Goal: Information Seeking & Learning: Learn about a topic

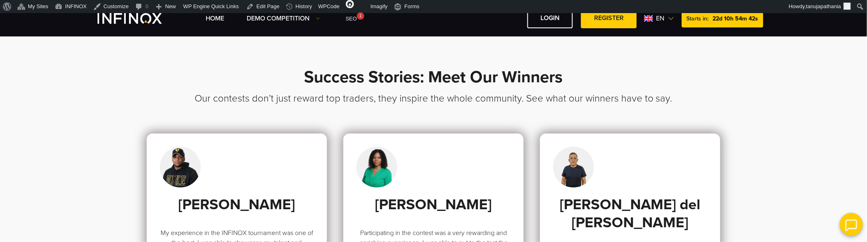
click at [665, 18] on span "en" at bounding box center [660, 19] width 15 height 10
click at [740, 72] on link "Español" at bounding box center [742, 73] width 22 height 10
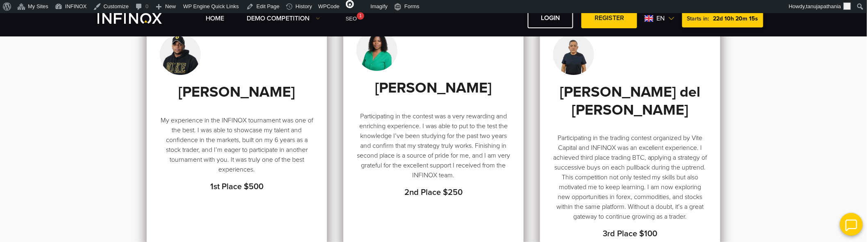
scroll to position [91, 0]
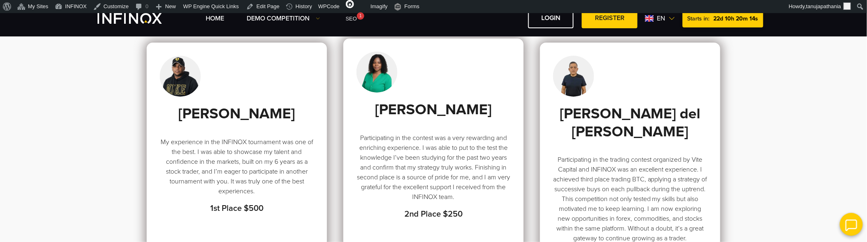
click at [424, 213] on strong "2nd Place $250" at bounding box center [433, 214] width 58 height 10
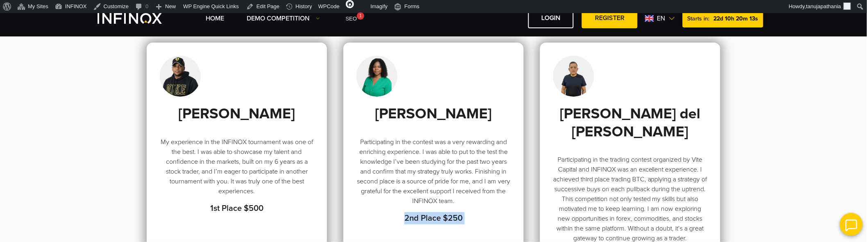
click at [526, 222] on div "Luis González Otañez My experience in the INFINOX tournament was one of the bes…" at bounding box center [434, 162] width 574 height 239
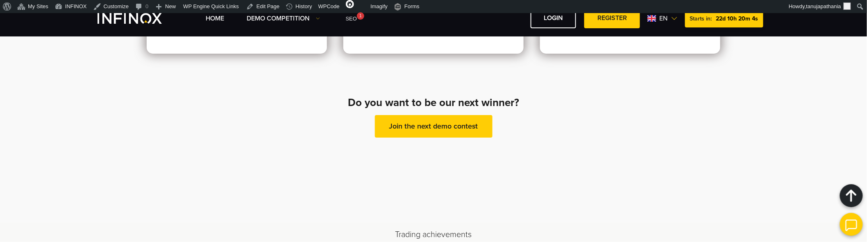
scroll to position [318, 0]
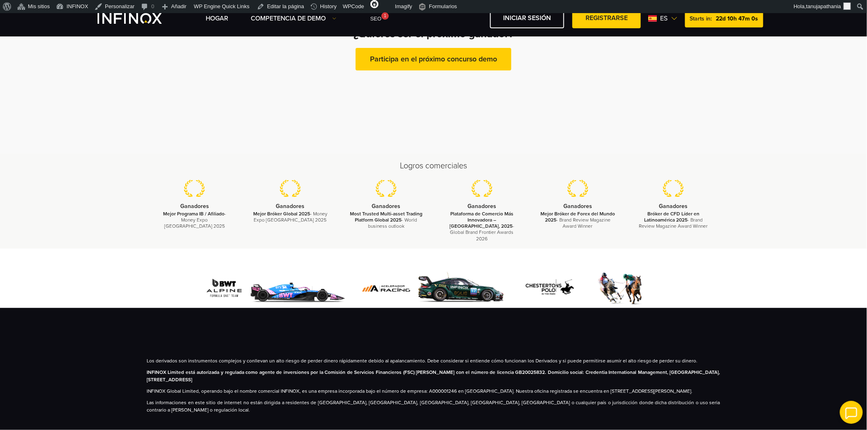
scroll to position [411, 0]
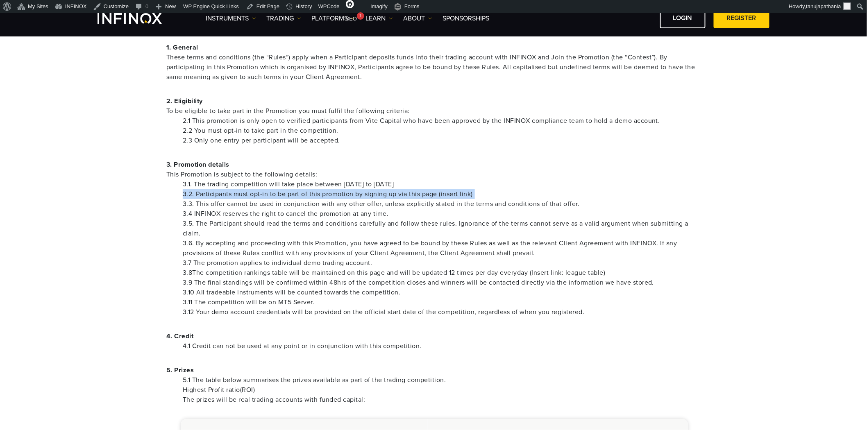
scroll to position [182, 0]
click at [512, 138] on li "2.3 Only one entry per participant will be accepted." at bounding box center [442, 141] width 518 height 10
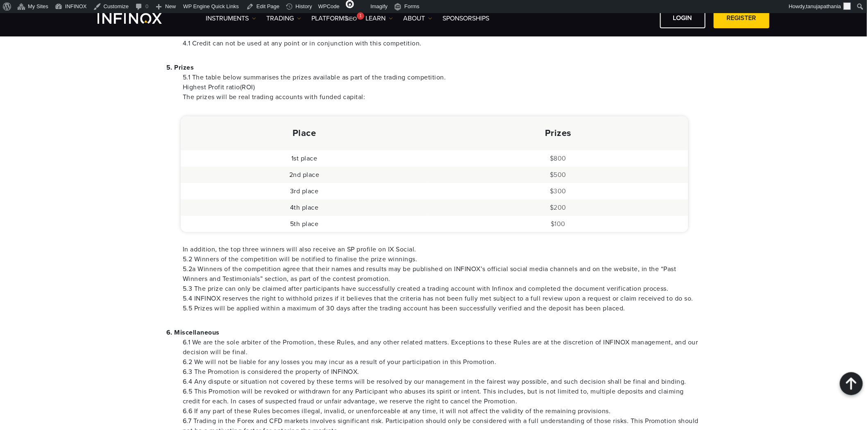
scroll to position [501, 0]
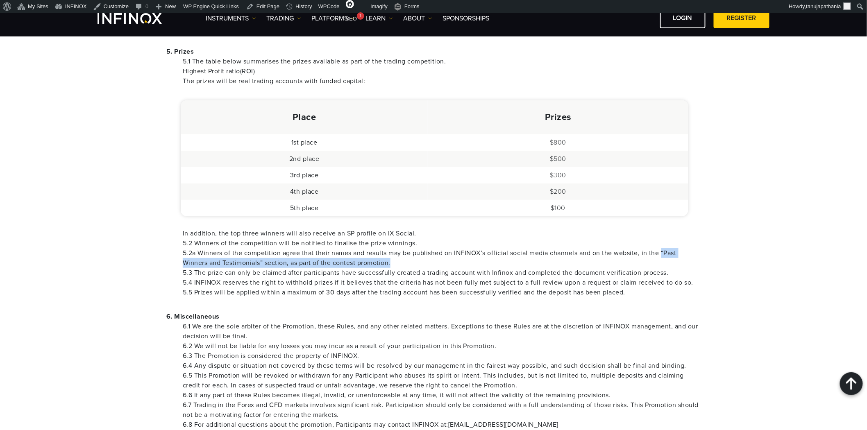
drag, startPoint x: 663, startPoint y: 254, endPoint x: 668, endPoint y: 259, distance: 7.6
click at [668, 259] on li "5.2a Winners of the competition agree that their names and results may be publi…" at bounding box center [442, 258] width 518 height 20
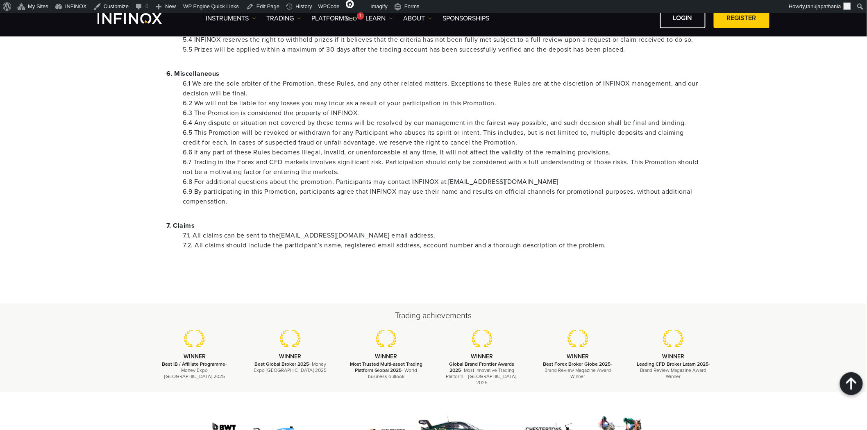
scroll to position [774, 0]
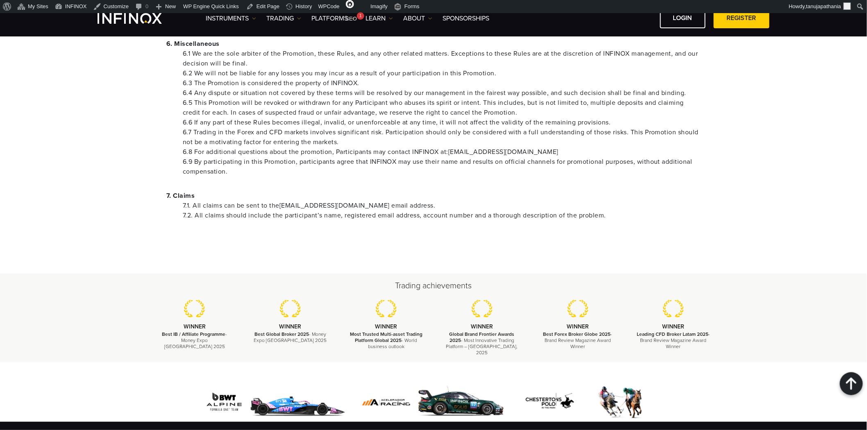
click at [392, 212] on li "7.2. All claims should include the participant’s name, registered email address…" at bounding box center [442, 216] width 518 height 10
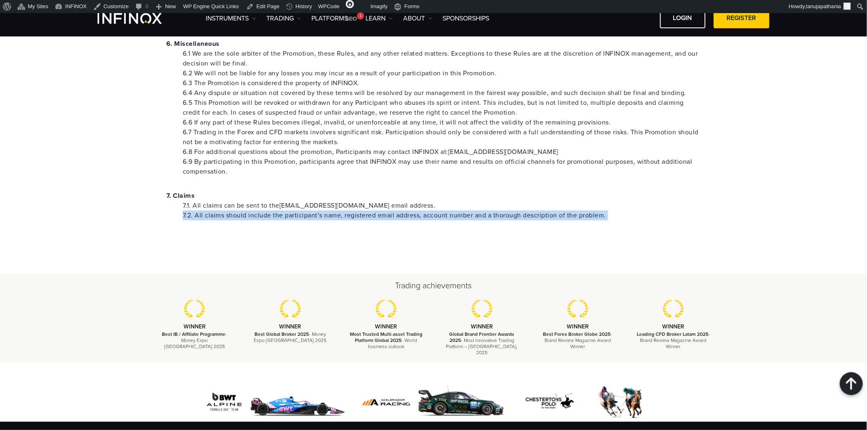
click at [392, 212] on li "7.2. All claims should include the participant’s name, registered email address…" at bounding box center [442, 216] width 518 height 10
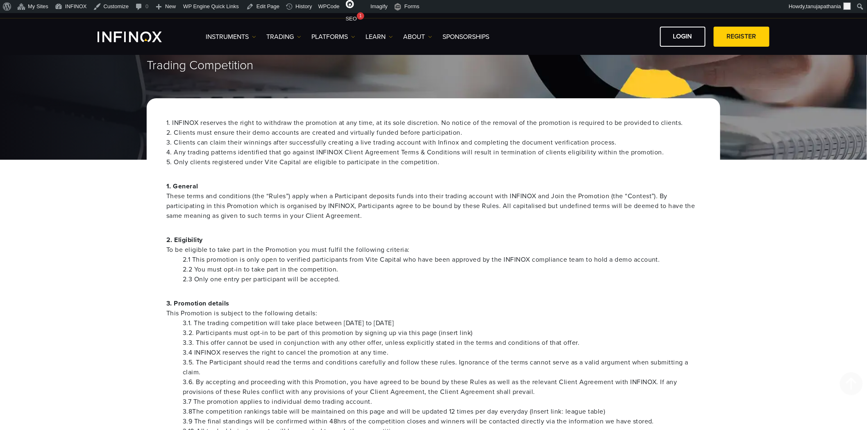
scroll to position [0, 0]
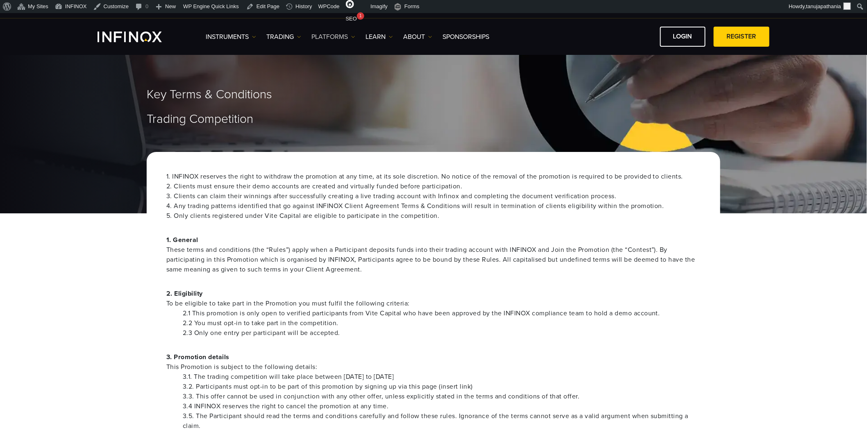
click at [335, 37] on link "PLATFORMS" at bounding box center [333, 37] width 44 height 10
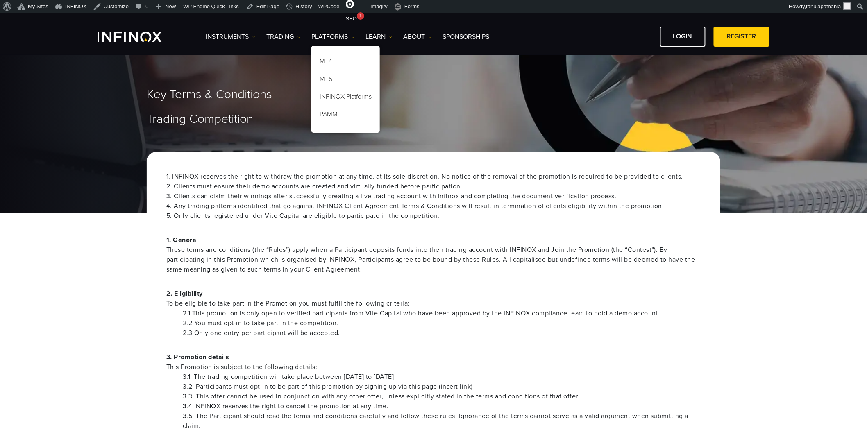
click at [275, 143] on div "Key Terms & Conditions Trading Competition" at bounding box center [433, 129] width 867 height 167
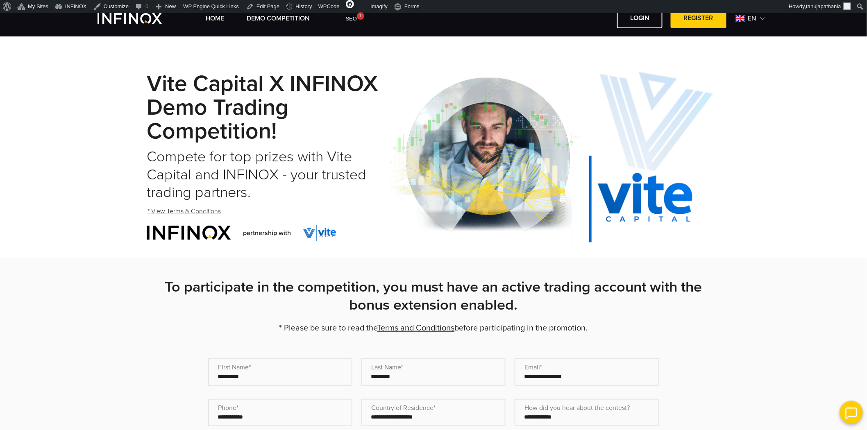
click at [199, 207] on link "* View Terms & Conditions" at bounding box center [184, 212] width 75 height 20
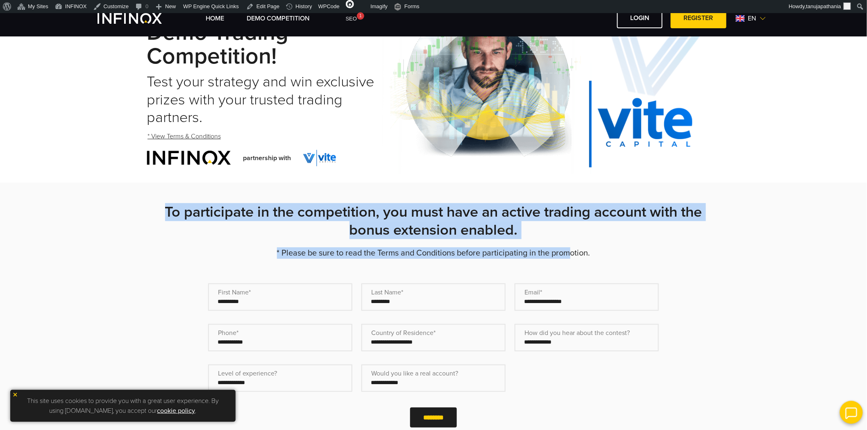
drag, startPoint x: 159, startPoint y: 209, endPoint x: 570, endPoint y: 247, distance: 412.8
click at [570, 247] on div "**********" at bounding box center [433, 336] width 590 height 266
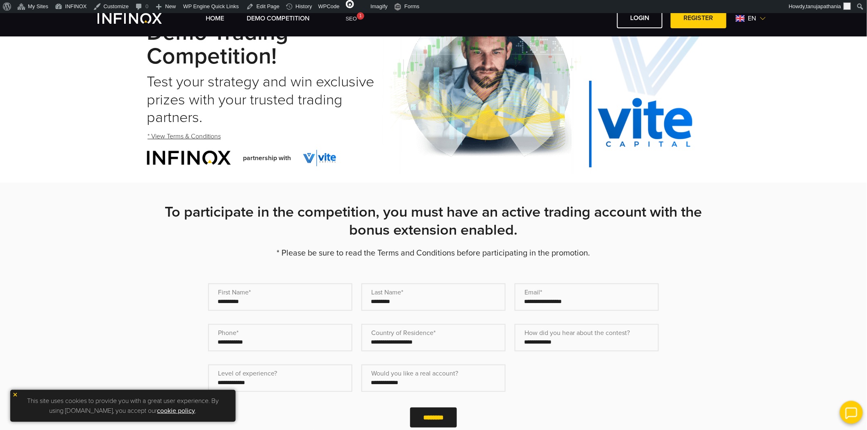
click at [597, 249] on p "* Please be sure to read the Terms and Conditions before participating in the p…" at bounding box center [434, 252] width 574 height 11
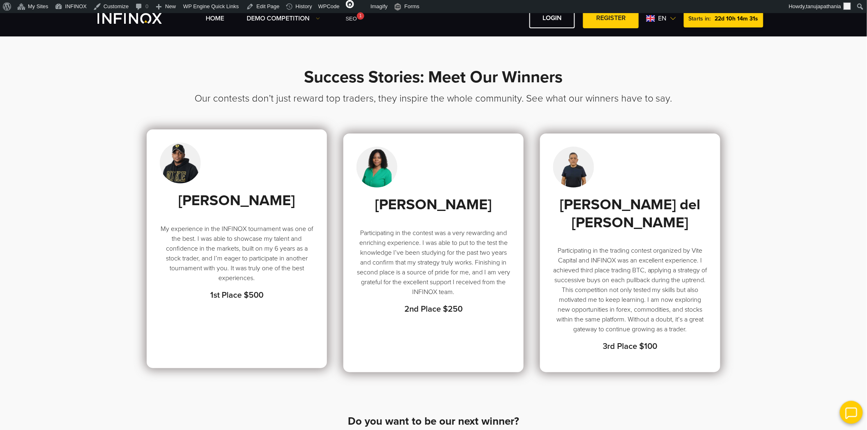
click at [217, 242] on strong "1st Place $500" at bounding box center [236, 296] width 53 height 10
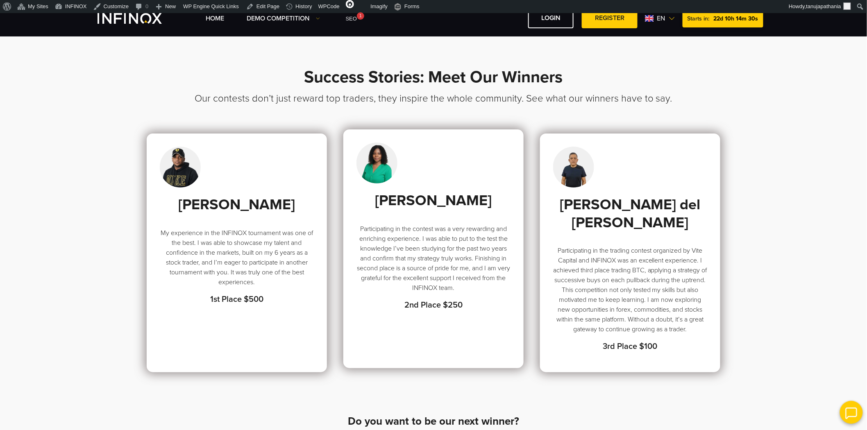
click at [443, 242] on strong "2nd Place $250" at bounding box center [433, 305] width 58 height 10
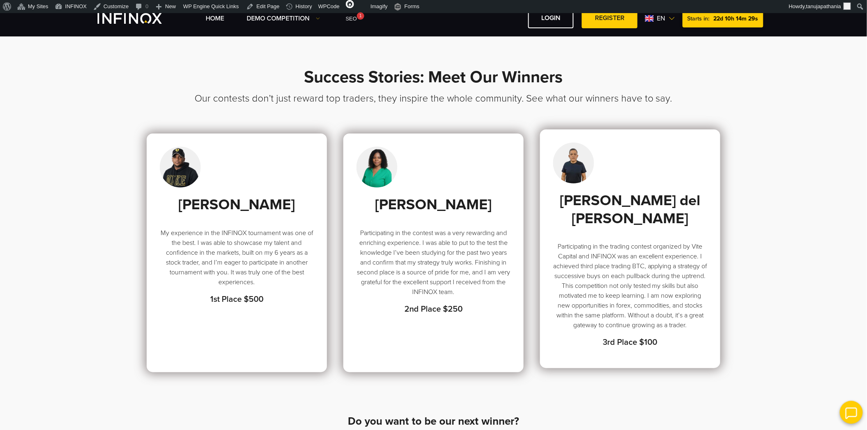
click at [576, 242] on p "Participating in the trading contest organized by Vite Capital and INFINOX was …" at bounding box center [630, 286] width 154 height 89
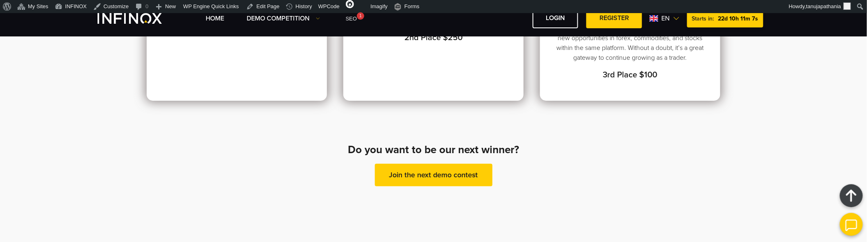
scroll to position [318, 0]
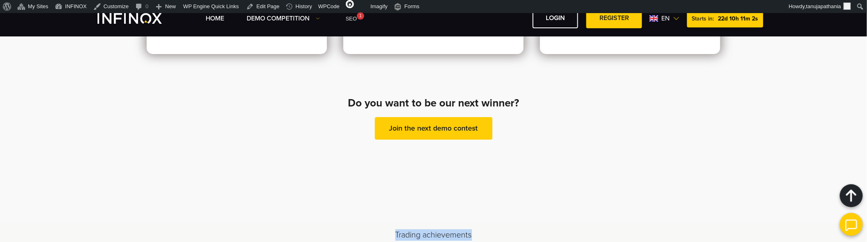
drag, startPoint x: 395, startPoint y: 194, endPoint x: 486, endPoint y: 191, distance: 90.6
click at [486, 229] on h2 "Trading achievements" at bounding box center [434, 234] width 574 height 11
click at [536, 229] on h2 "Trading achievements" at bounding box center [434, 234] width 574 height 11
click at [428, 95] on h4 "Do you want to be our next winner?" at bounding box center [433, 103] width 225 height 16
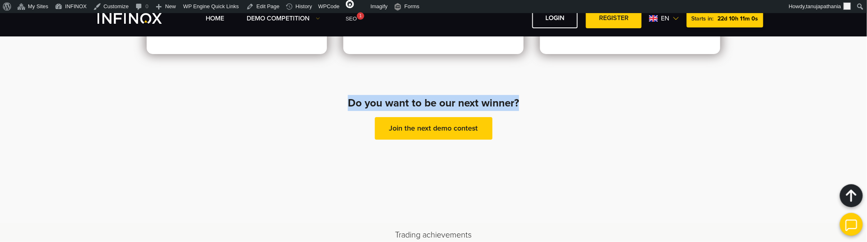
click at [428, 95] on h4 "Do you want to be our next winner?" at bounding box center [433, 103] width 225 height 16
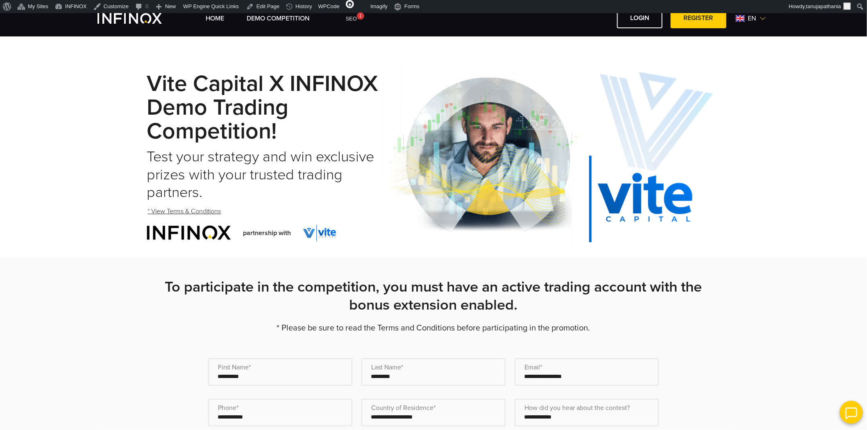
click at [222, 296] on h2 "To participate in the competition, you must have an active trading account with…" at bounding box center [434, 296] width 574 height 36
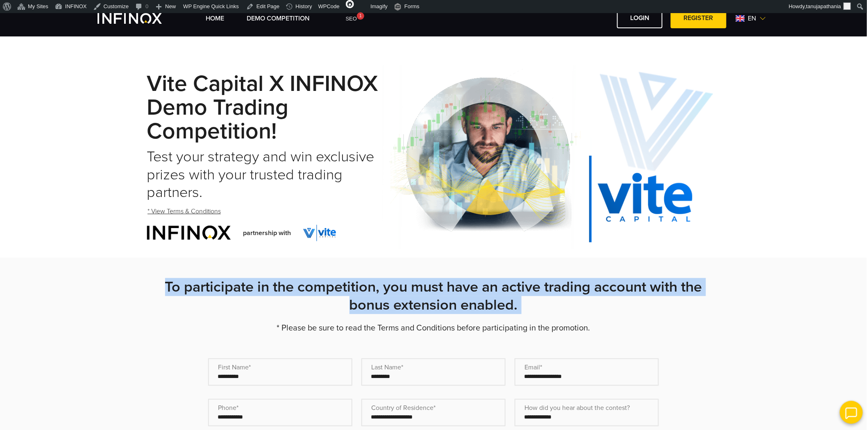
click at [222, 296] on h2 "To participate in the competition, you must have an active trading account with…" at bounding box center [434, 296] width 574 height 36
click at [250, 295] on strong "To participate in the competition, you must have an active trading account with…" at bounding box center [433, 296] width 537 height 36
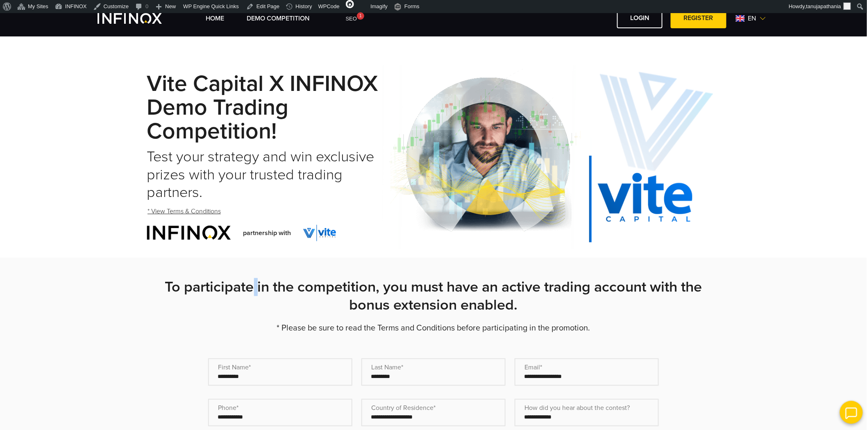
click at [250, 295] on strong "To participate in the competition, you must have an active trading account with…" at bounding box center [433, 296] width 537 height 36
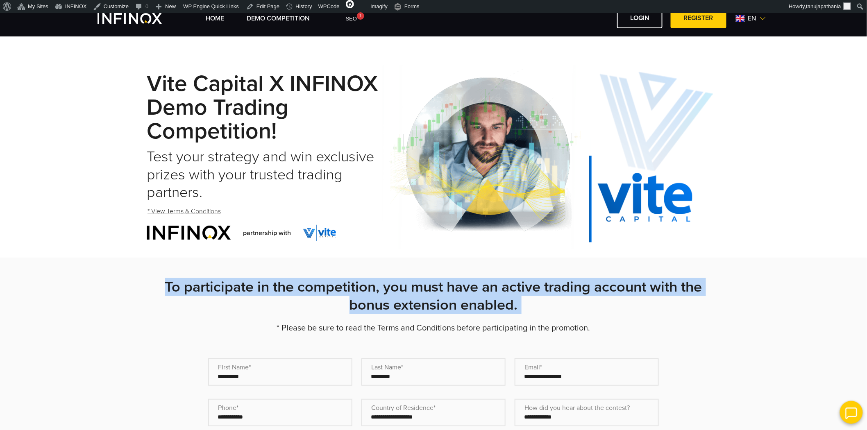
click at [250, 295] on strong "To participate in the competition, you must have an active trading account with…" at bounding box center [433, 296] width 537 height 36
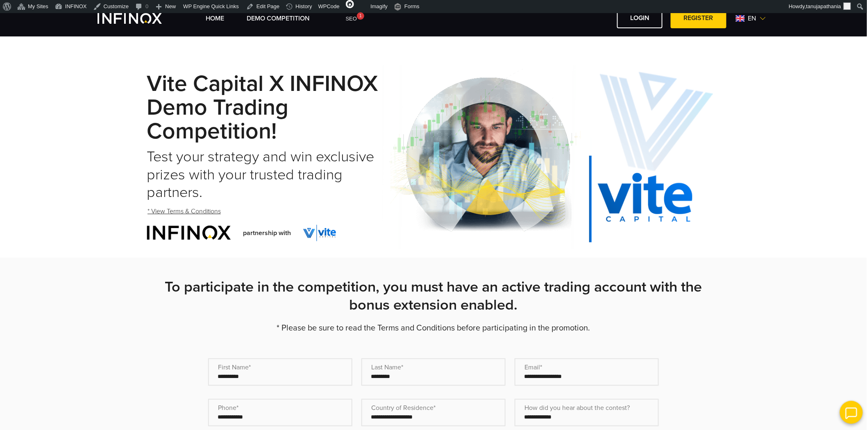
click at [447, 320] on div "**********" at bounding box center [433, 411] width 590 height 266
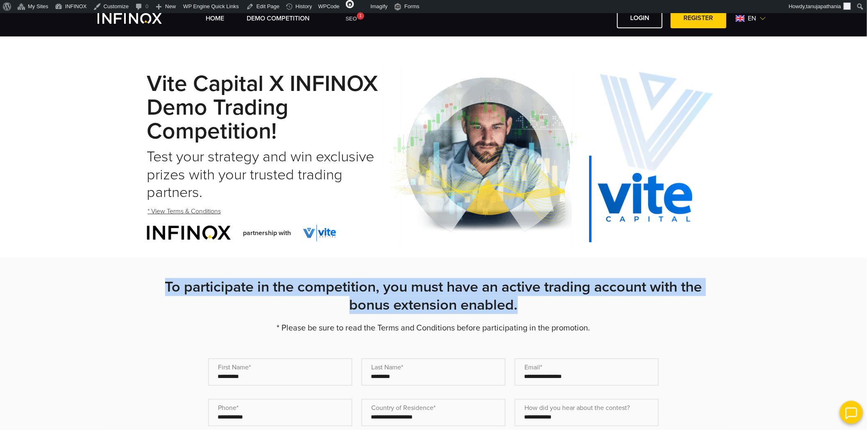
drag, startPoint x: 521, startPoint y: 306, endPoint x: 163, endPoint y: 285, distance: 358.8
click at [163, 285] on h2 "To participate in the competition, you must have an active trading account with…" at bounding box center [434, 296] width 574 height 36
click at [249, 298] on h2 "To participate in the competition, you must have an active trading account with…" at bounding box center [434, 296] width 574 height 36
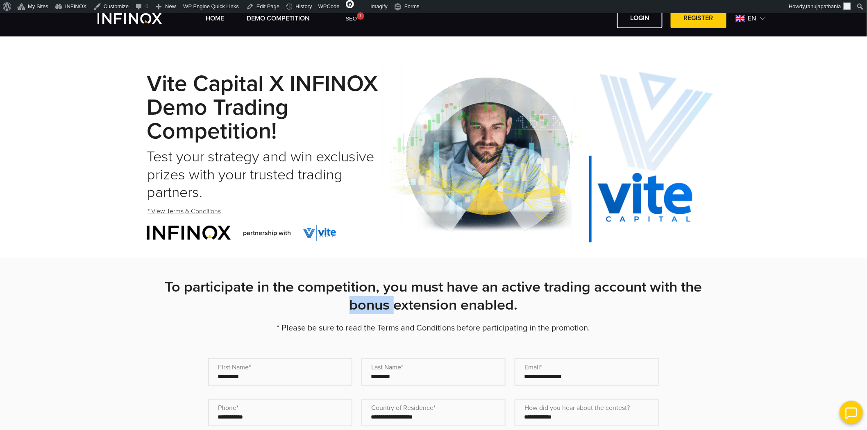
click at [249, 298] on h2 "To participate in the competition, you must have an active trading account with…" at bounding box center [434, 296] width 574 height 36
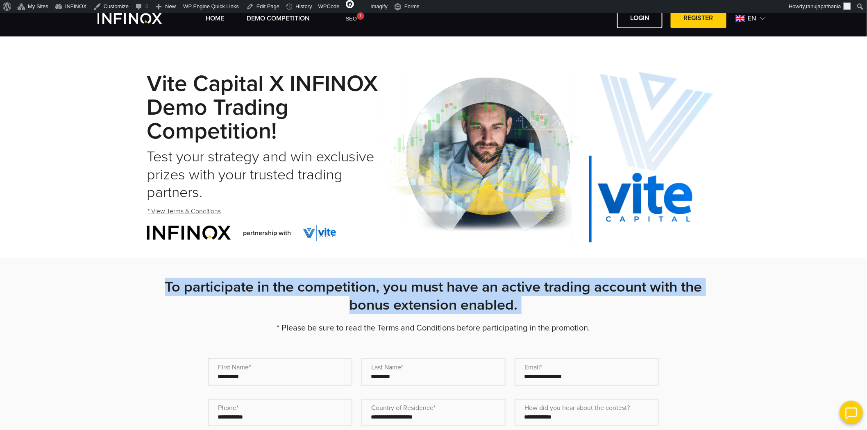
click at [249, 298] on h2 "To participate in the competition, you must have an active trading account with…" at bounding box center [434, 296] width 574 height 36
click at [280, 302] on h2 "To participate in the competition, you must have an active trading account with…" at bounding box center [434, 296] width 574 height 36
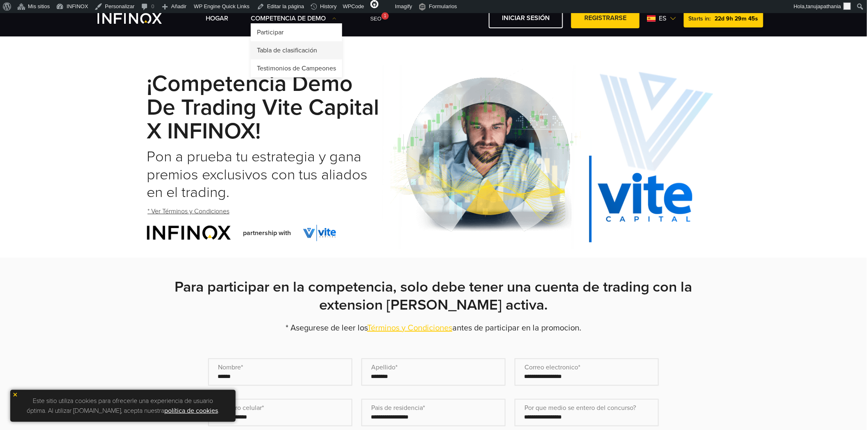
click at [286, 47] on link "Tabla de clasificación" at bounding box center [296, 50] width 91 height 18
click at [291, 66] on link "Testimonios de Campeones" at bounding box center [296, 68] width 91 height 18
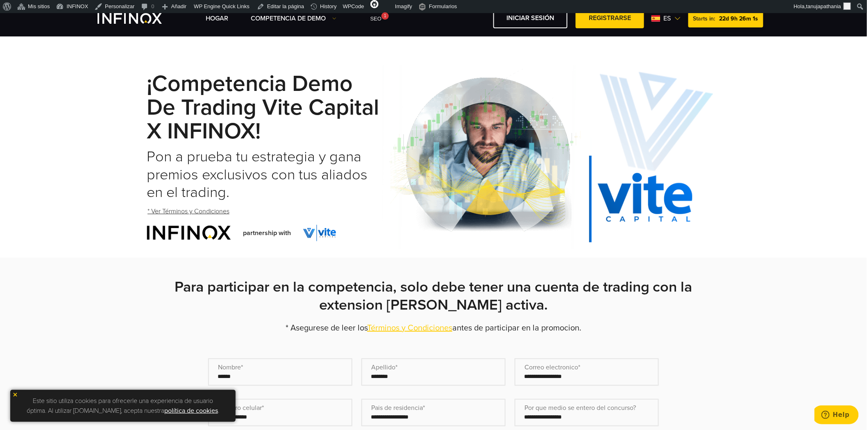
click at [663, 18] on span "es" at bounding box center [668, 19] width 14 height 10
click at [740, 62] on link "English" at bounding box center [741, 60] width 20 height 10
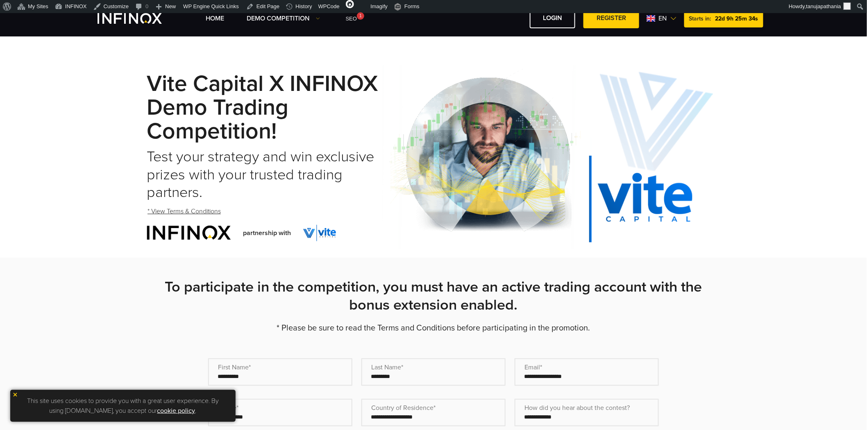
click at [183, 211] on link "* View Terms & Conditions" at bounding box center [184, 212] width 75 height 20
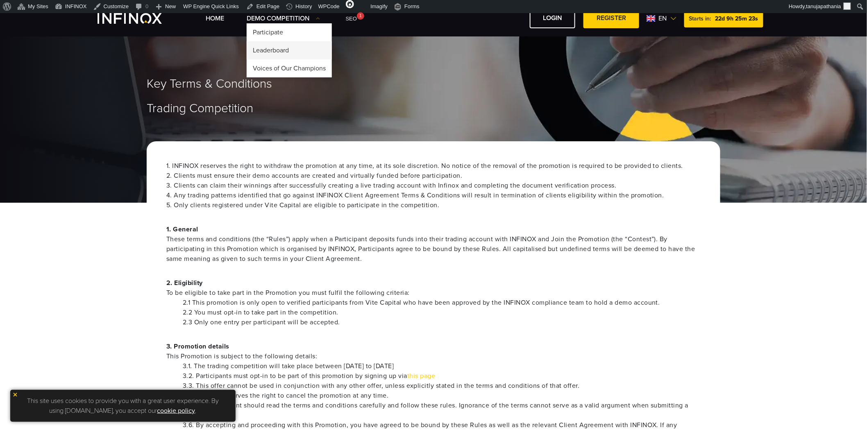
click at [279, 50] on link "Leaderboard" at bounding box center [289, 50] width 85 height 18
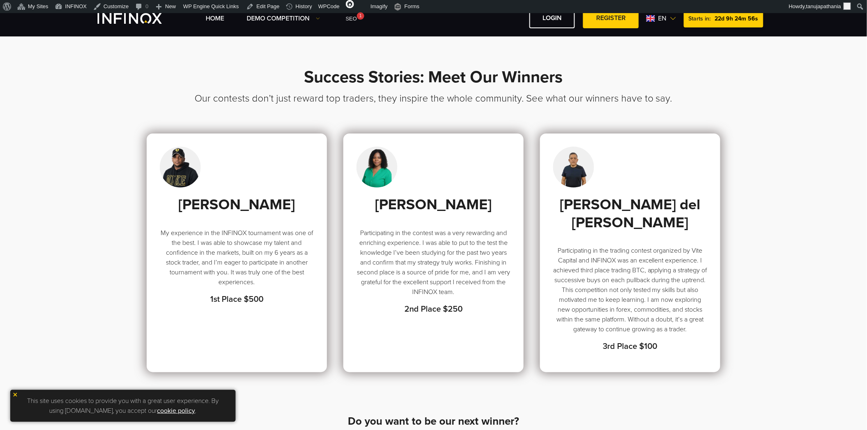
click at [661, 18] on span "en" at bounding box center [662, 19] width 15 height 10
click at [742, 73] on link "Español" at bounding box center [742, 73] width 22 height 10
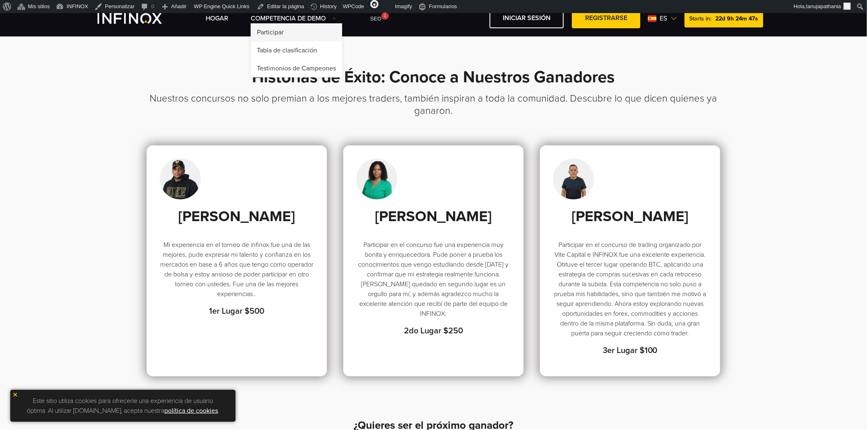
click at [281, 31] on link "Participar" at bounding box center [296, 32] width 91 height 18
click at [324, 19] on link "Competencia de Demo" at bounding box center [294, 19] width 86 height 10
click at [282, 29] on link "Participar" at bounding box center [296, 32] width 91 height 18
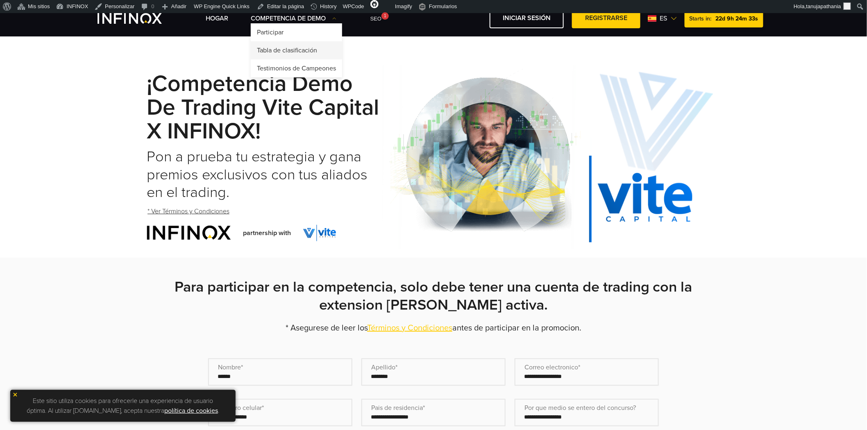
click at [317, 46] on link "Tabla de clasificación" at bounding box center [296, 50] width 91 height 18
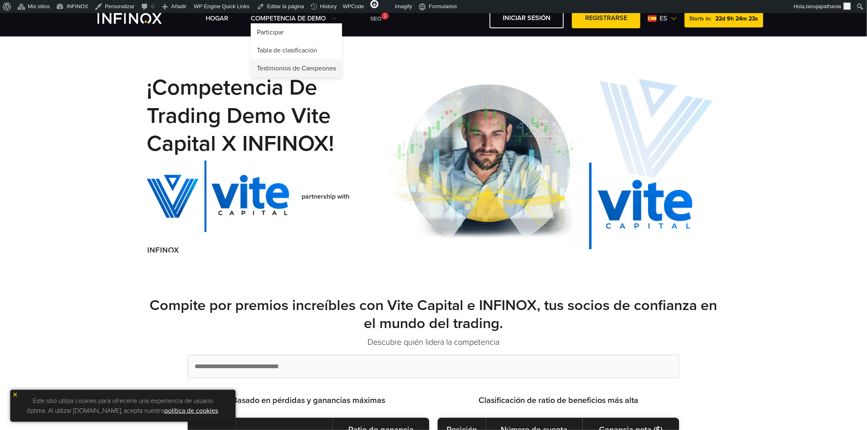
click at [294, 66] on link "Testimonios de Campeones" at bounding box center [296, 68] width 91 height 18
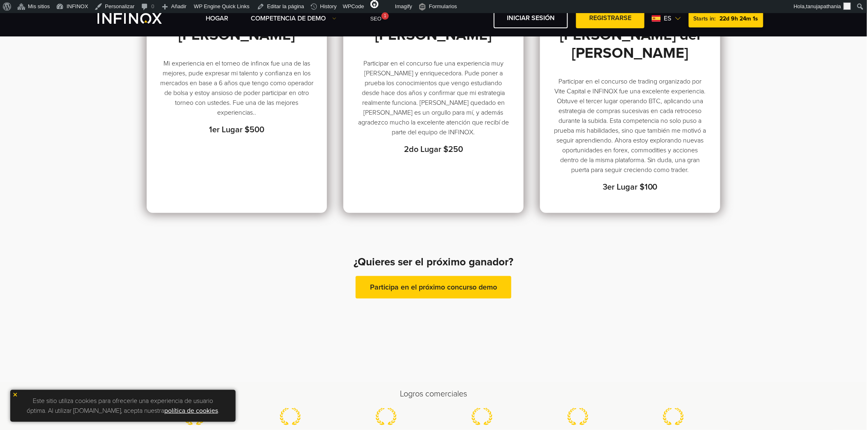
scroll to position [411, 0]
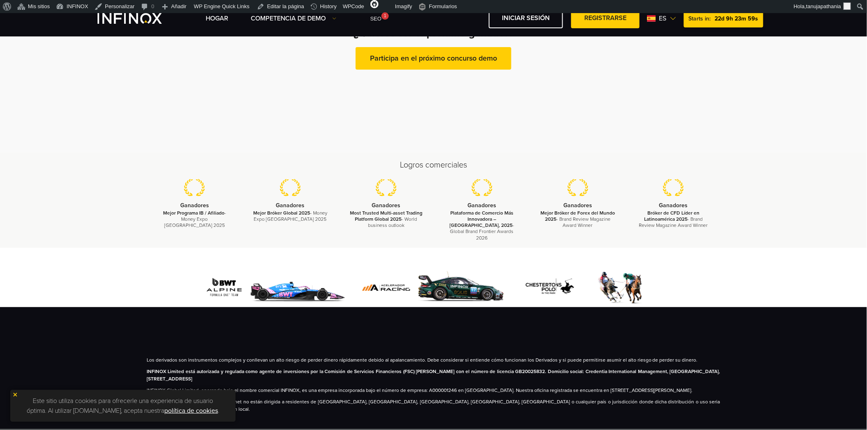
click at [672, 17] on img at bounding box center [673, 18] width 7 height 7
click at [664, 18] on span "es" at bounding box center [663, 19] width 14 height 10
click at [658, 18] on span "es" at bounding box center [663, 19] width 14 height 10
click at [665, 17] on span "es" at bounding box center [663, 19] width 14 height 10
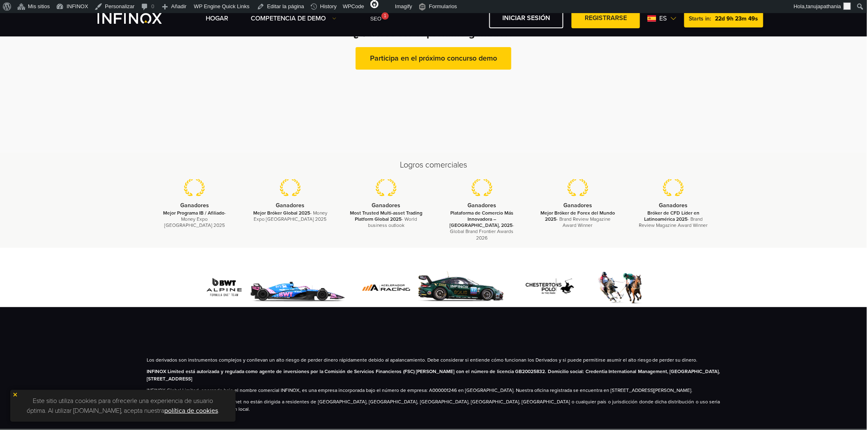
click at [665, 17] on span "es" at bounding box center [663, 19] width 14 height 10
click at [665, 17] on span "es" at bounding box center [664, 19] width 14 height 10
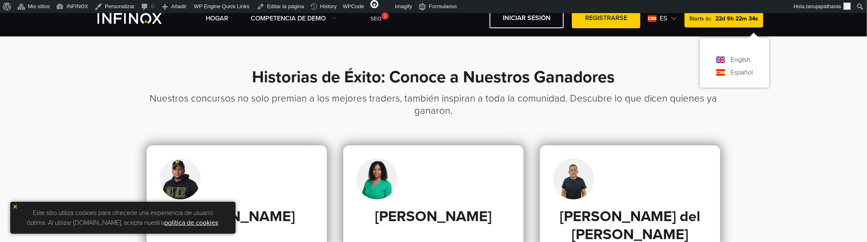
click at [673, 18] on img at bounding box center [674, 18] width 7 height 7
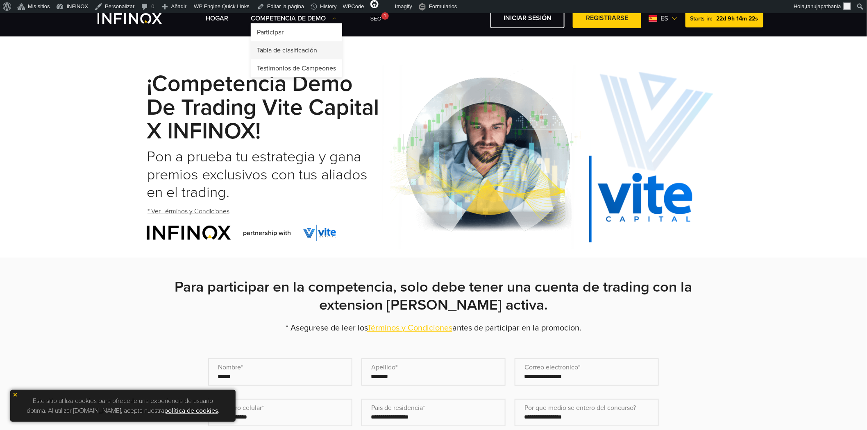
click at [282, 43] on link "Tabla de clasificación" at bounding box center [296, 50] width 91 height 18
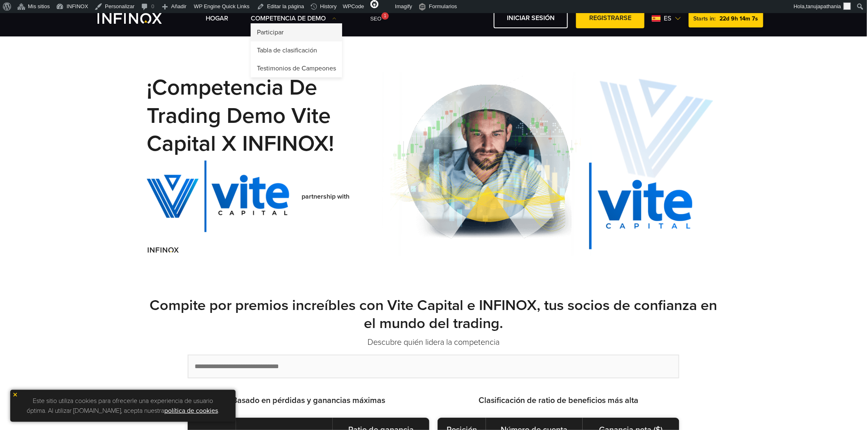
click at [284, 33] on link "Participar" at bounding box center [296, 32] width 91 height 18
click at [320, 20] on link "Competencia de Demo" at bounding box center [294, 19] width 86 height 10
click at [292, 30] on link "Participar" at bounding box center [296, 32] width 91 height 18
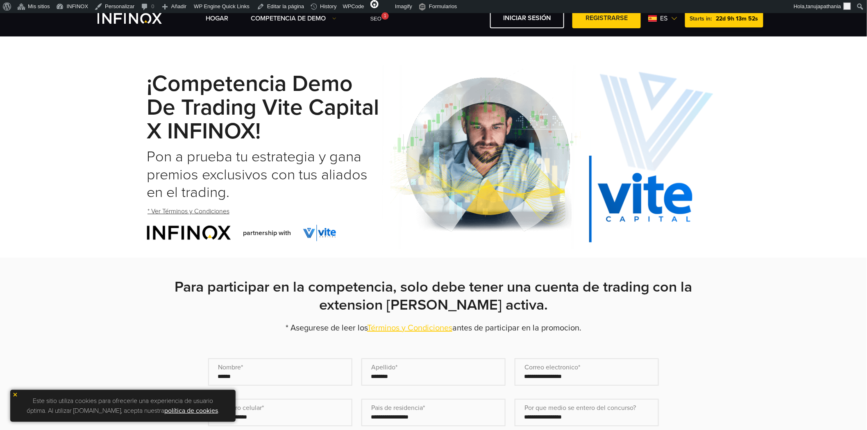
click at [667, 19] on span "es" at bounding box center [664, 19] width 14 height 10
click at [282, 17] on link "Competencia de Demo" at bounding box center [294, 19] width 86 height 10
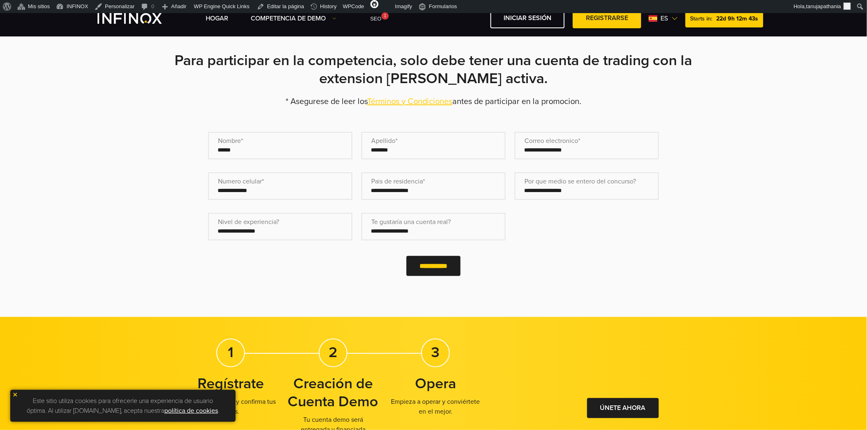
scroll to position [227, 0]
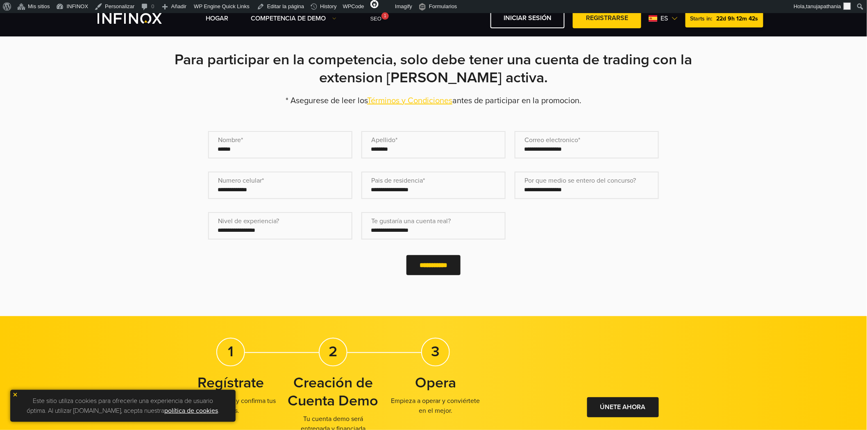
click at [672, 20] on img at bounding box center [675, 18] width 7 height 7
click at [742, 59] on link "English" at bounding box center [741, 60] width 20 height 10
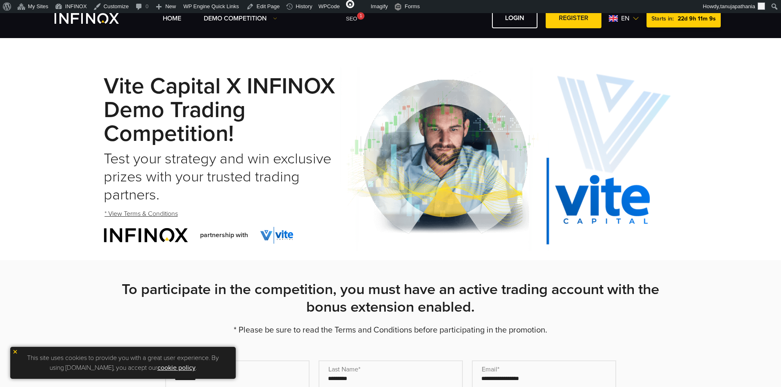
click at [627, 16] on span "en" at bounding box center [625, 19] width 15 height 10
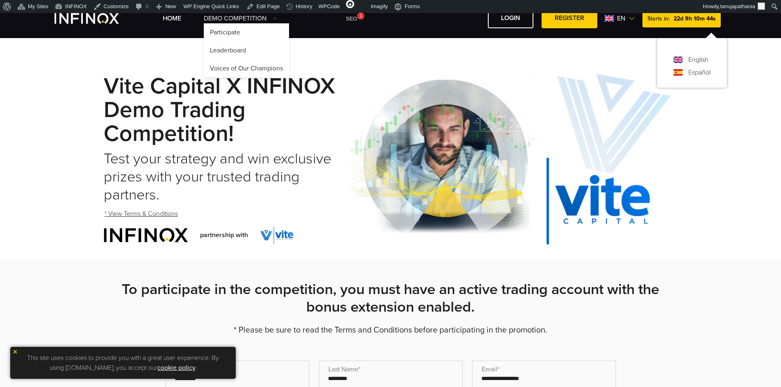
click at [274, 18] on img at bounding box center [275, 18] width 4 height 4
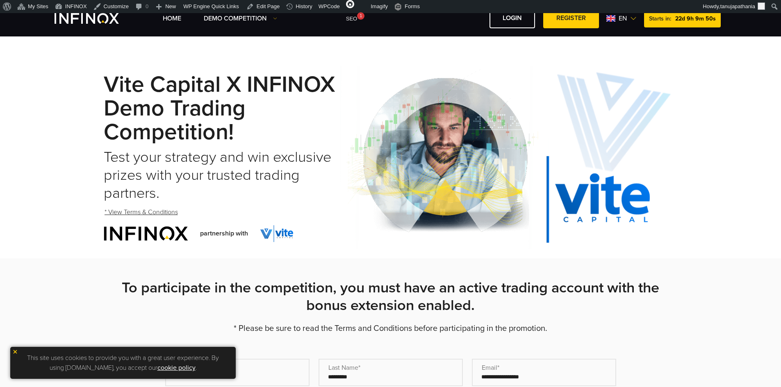
click at [627, 18] on span "en" at bounding box center [622, 19] width 15 height 10
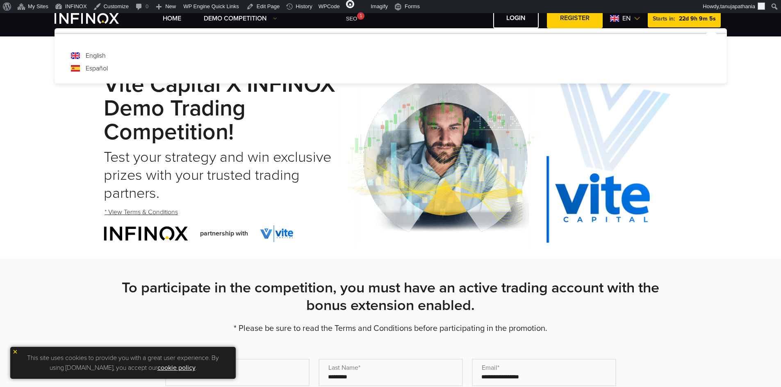
click at [632, 19] on span "en" at bounding box center [626, 19] width 15 height 10
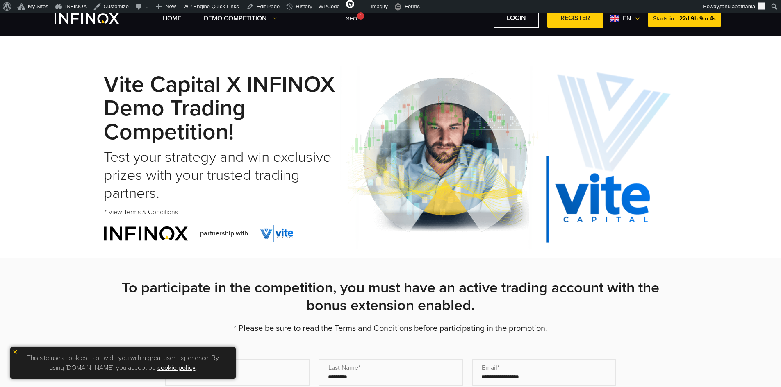
click at [632, 19] on span "en" at bounding box center [626, 19] width 15 height 10
click at [630, 18] on span "en" at bounding box center [623, 19] width 15 height 10
click at [613, 18] on img at bounding box center [611, 18] width 9 height 7
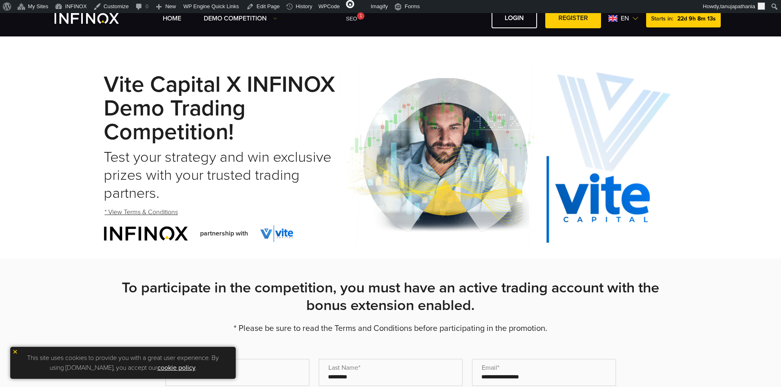
click at [628, 18] on span "en" at bounding box center [624, 19] width 15 height 10
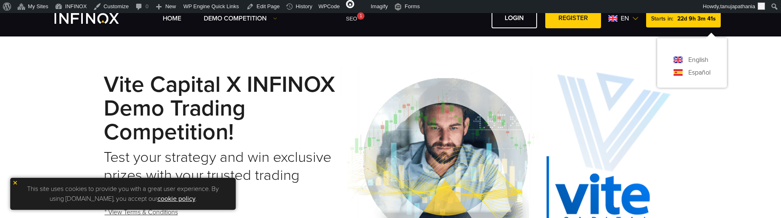
click at [629, 18] on span "en" at bounding box center [624, 19] width 15 height 10
click at [632, 18] on img at bounding box center [634, 18] width 7 height 7
click at [633, 17] on img at bounding box center [634, 18] width 7 height 7
click at [638, 19] on img at bounding box center [637, 18] width 7 height 7
click at [630, 16] on span "en" at bounding box center [627, 19] width 15 height 10
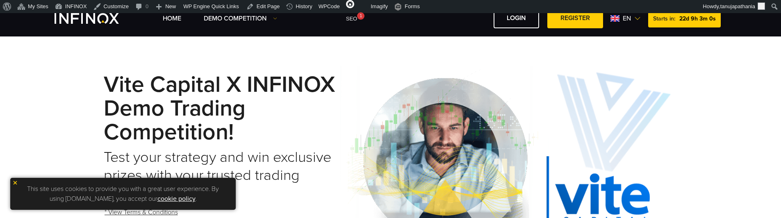
click at [639, 16] on img at bounding box center [637, 18] width 7 height 7
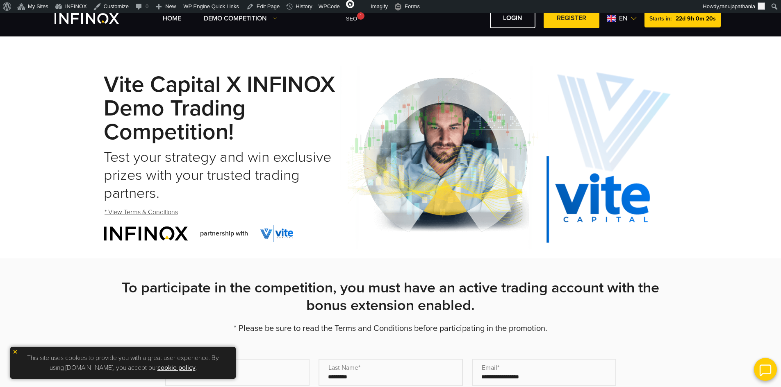
drag, startPoint x: 618, startPoint y: 32, endPoint x: 611, endPoint y: 23, distance: 11.0
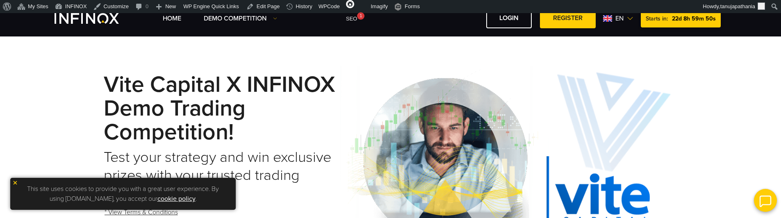
click at [631, 19] on img at bounding box center [630, 18] width 7 height 7
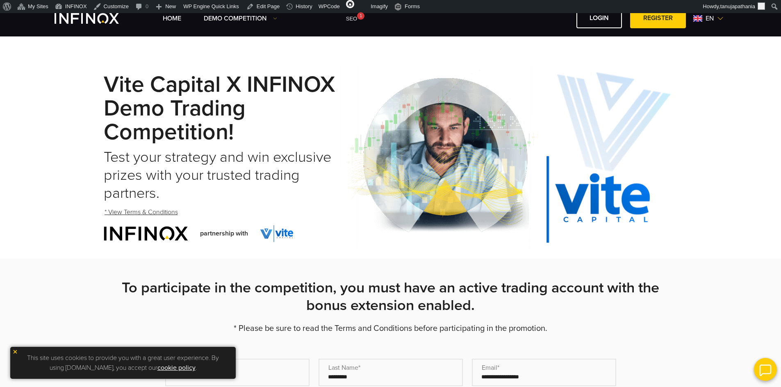
click at [710, 23] on div "Home Demo Competition Participate" at bounding box center [445, 18] width 564 height 20
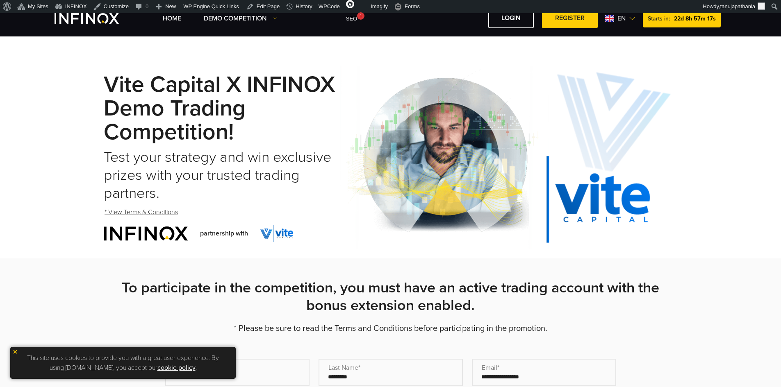
click at [630, 19] on img at bounding box center [632, 18] width 7 height 7
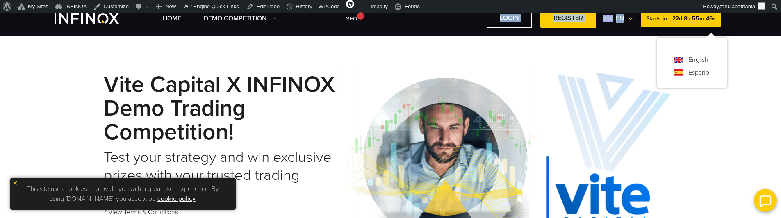
drag, startPoint x: 635, startPoint y: 27, endPoint x: 732, endPoint y: 36, distance: 97.5
click at [732, 36] on div "Home Demo Competition en" at bounding box center [390, 18] width 781 height 36
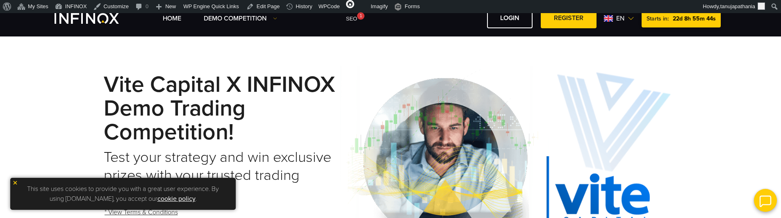
click at [622, 21] on span "en" at bounding box center [620, 19] width 15 height 10
click at [628, 20] on img at bounding box center [631, 18] width 7 height 7
click at [628, 16] on img at bounding box center [630, 18] width 7 height 7
click at [620, 18] on span "en" at bounding box center [620, 19] width 15 height 10
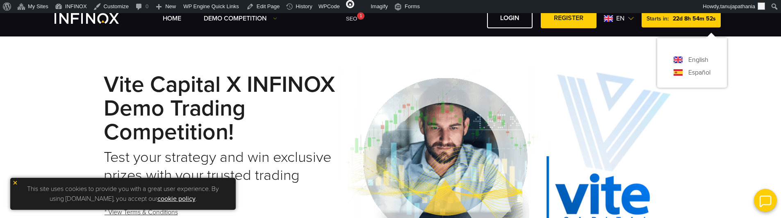
click at [628, 20] on img at bounding box center [630, 18] width 7 height 7
click at [629, 20] on img at bounding box center [631, 18] width 7 height 7
click at [673, 63] on img at bounding box center [677, 60] width 9 height 7
click at [629, 16] on span "en" at bounding box center [623, 19] width 15 height 10
click at [688, 59] on link "English" at bounding box center [698, 60] width 20 height 10
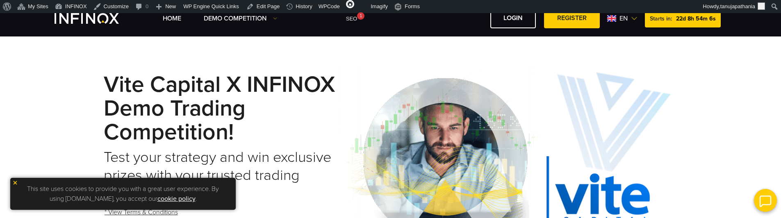
click at [621, 20] on span "en" at bounding box center [623, 19] width 15 height 10
click at [688, 73] on link "Español" at bounding box center [699, 73] width 22 height 10
click at [614, 18] on img at bounding box center [611, 18] width 9 height 7
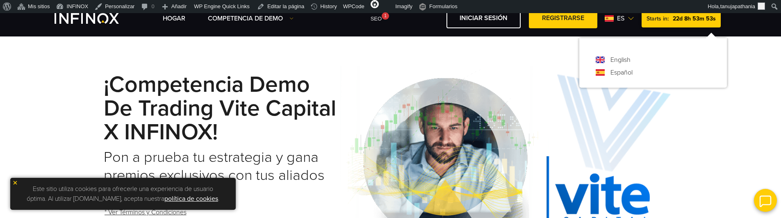
click at [482, 70] on img at bounding box center [509, 158] width 338 height 184
click at [615, 17] on span "es" at bounding box center [621, 19] width 14 height 10
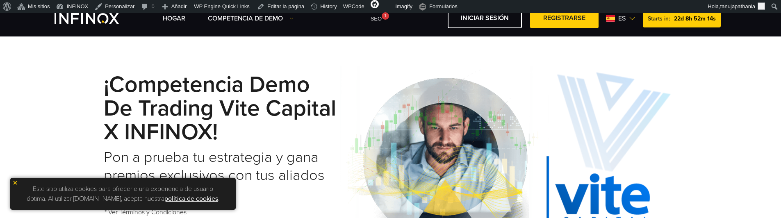
click at [615, 16] on span "es" at bounding box center [622, 19] width 14 height 10
click at [632, 20] on img at bounding box center [632, 18] width 7 height 7
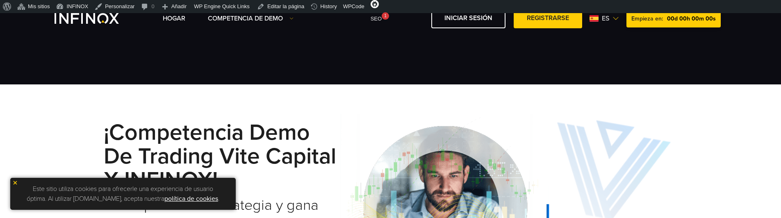
click at [612, 15] on span "es" at bounding box center [605, 19] width 14 height 10
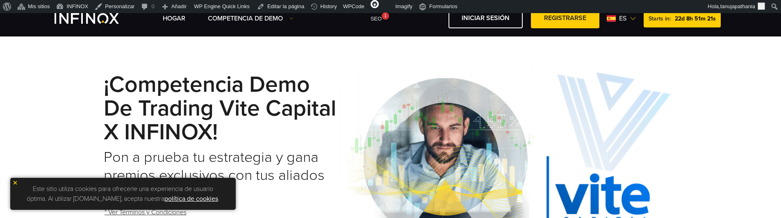
click at [626, 18] on span "es" at bounding box center [622, 19] width 14 height 10
click at [618, 61] on link "English" at bounding box center [620, 60] width 20 height 10
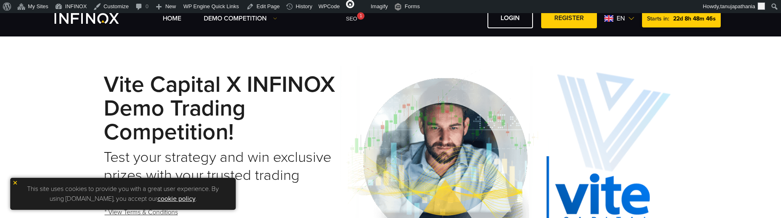
click at [624, 19] on span "en" at bounding box center [620, 19] width 15 height 10
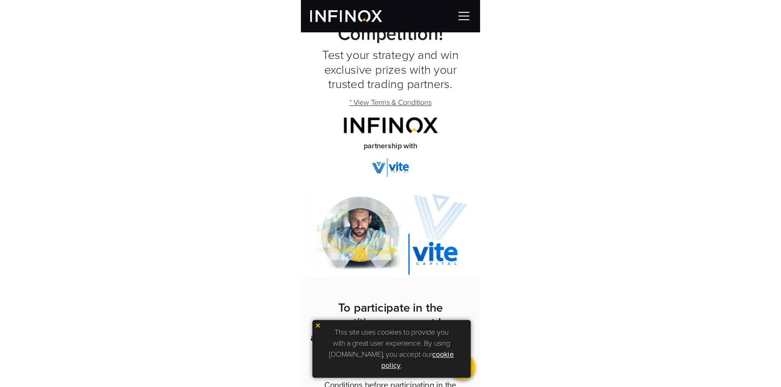
scroll to position [82, 0]
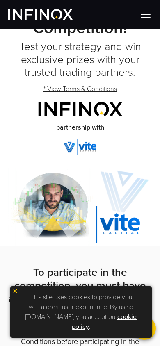
click at [148, 18] on img at bounding box center [145, 14] width 12 height 12
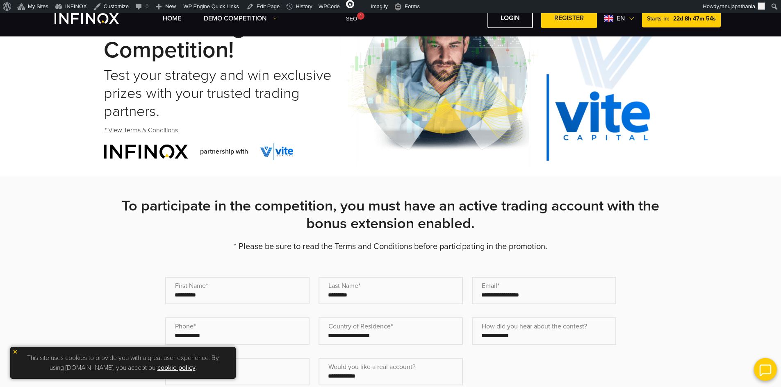
click at [618, 21] on span "en" at bounding box center [620, 19] width 15 height 10
click at [707, 64] on div "Vite Capital x INFINOX Demo Trading Competition! Test your strategy and win exc…" at bounding box center [390, 75] width 781 height 201
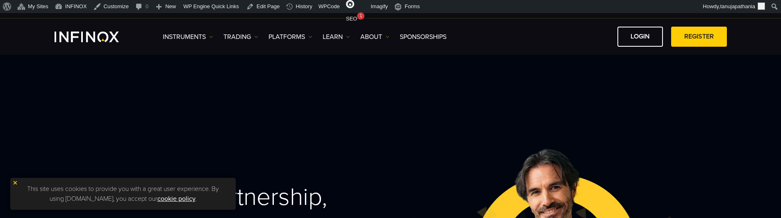
click at [717, 8] on img at bounding box center [720, 9] width 7 height 7
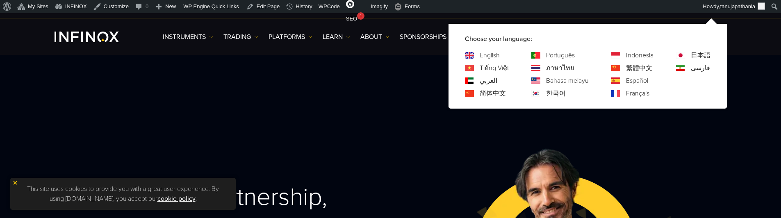
click at [756, 30] on div "Instruments Instruments Product Information TRADING" at bounding box center [390, 36] width 781 height 36
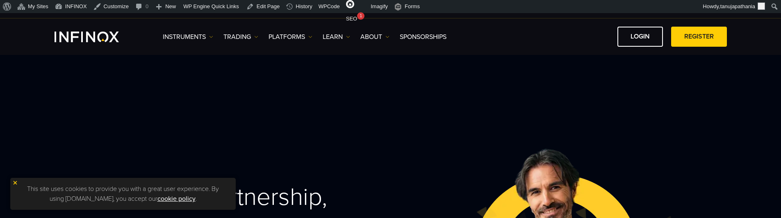
click at [718, 9] on img at bounding box center [720, 9] width 7 height 7
